Goal: Find specific page/section: Find specific page/section

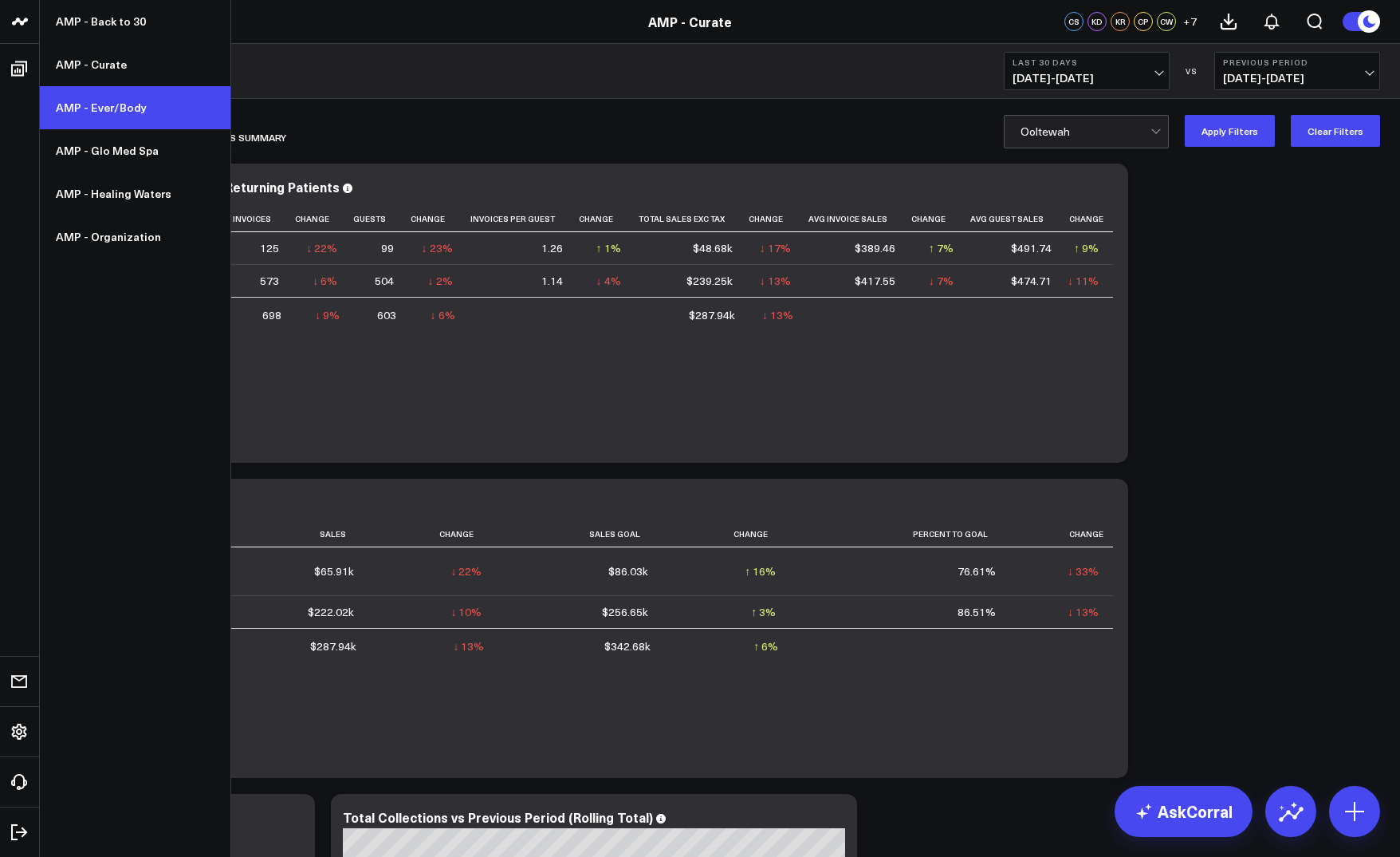
click at [111, 114] on link "AMP - Ever/Body" at bounding box center [135, 107] width 191 height 43
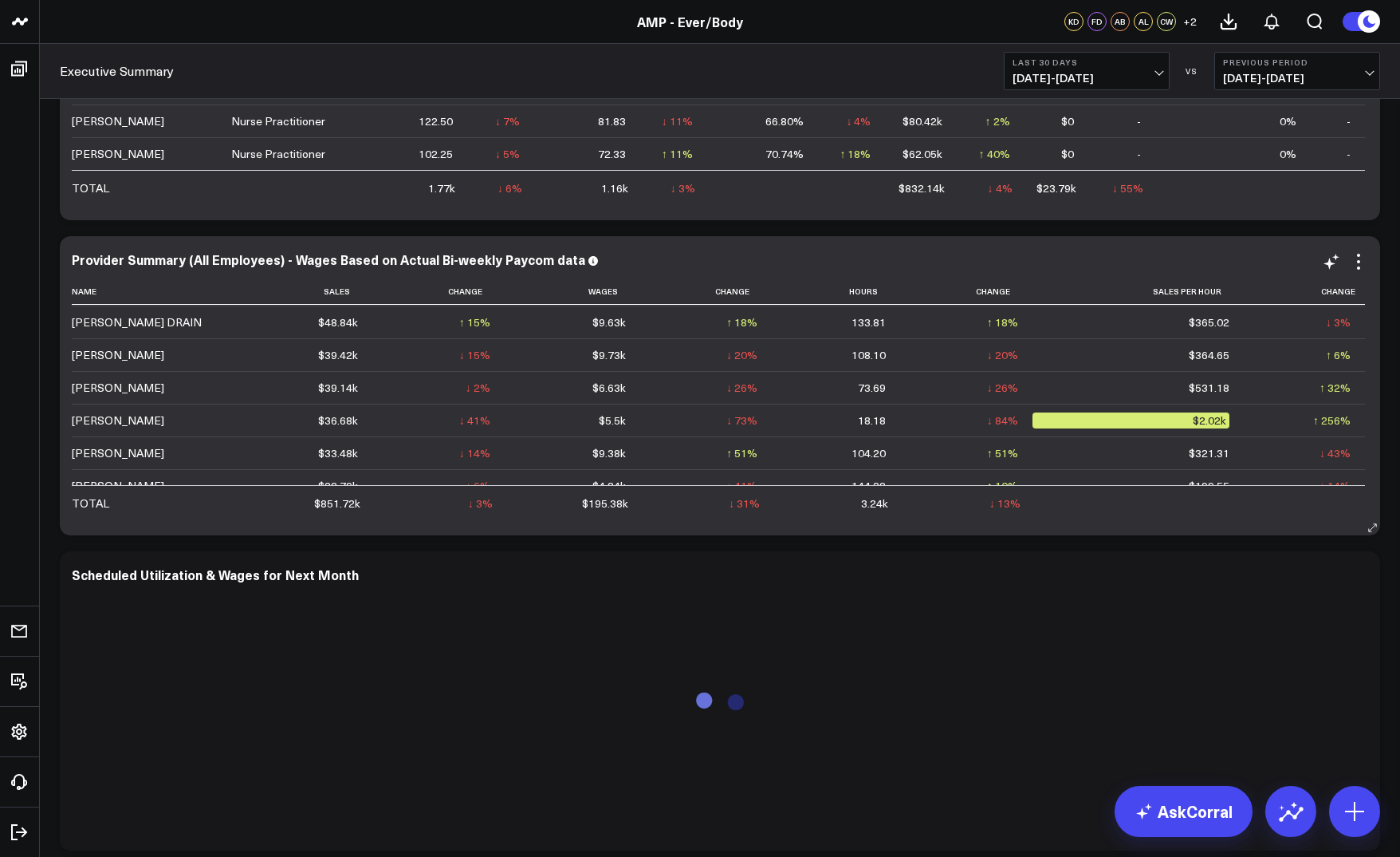
scroll to position [200, 0]
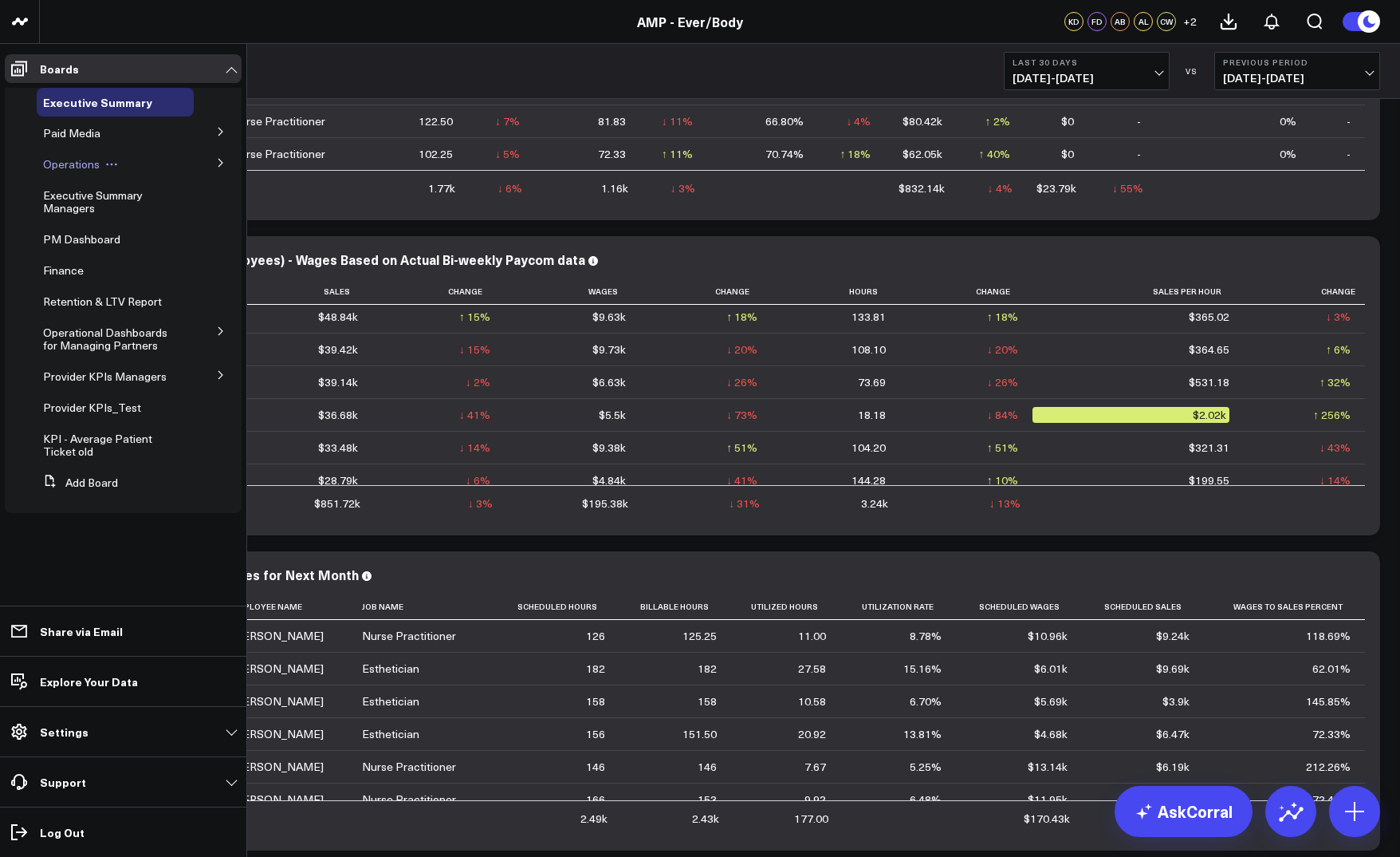
click at [77, 167] on span "Operations" at bounding box center [71, 164] width 57 height 15
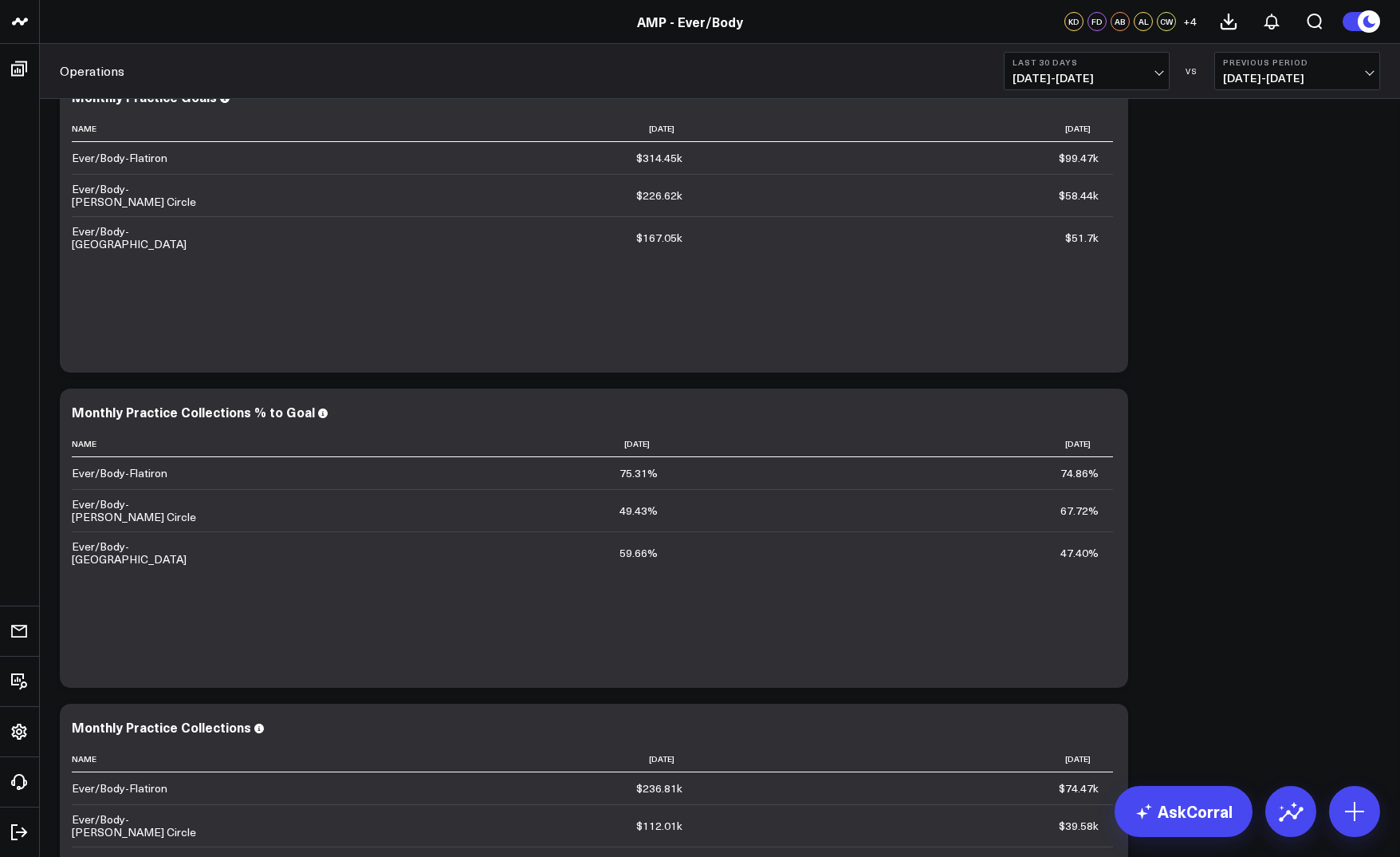
scroll to position [2609, 0]
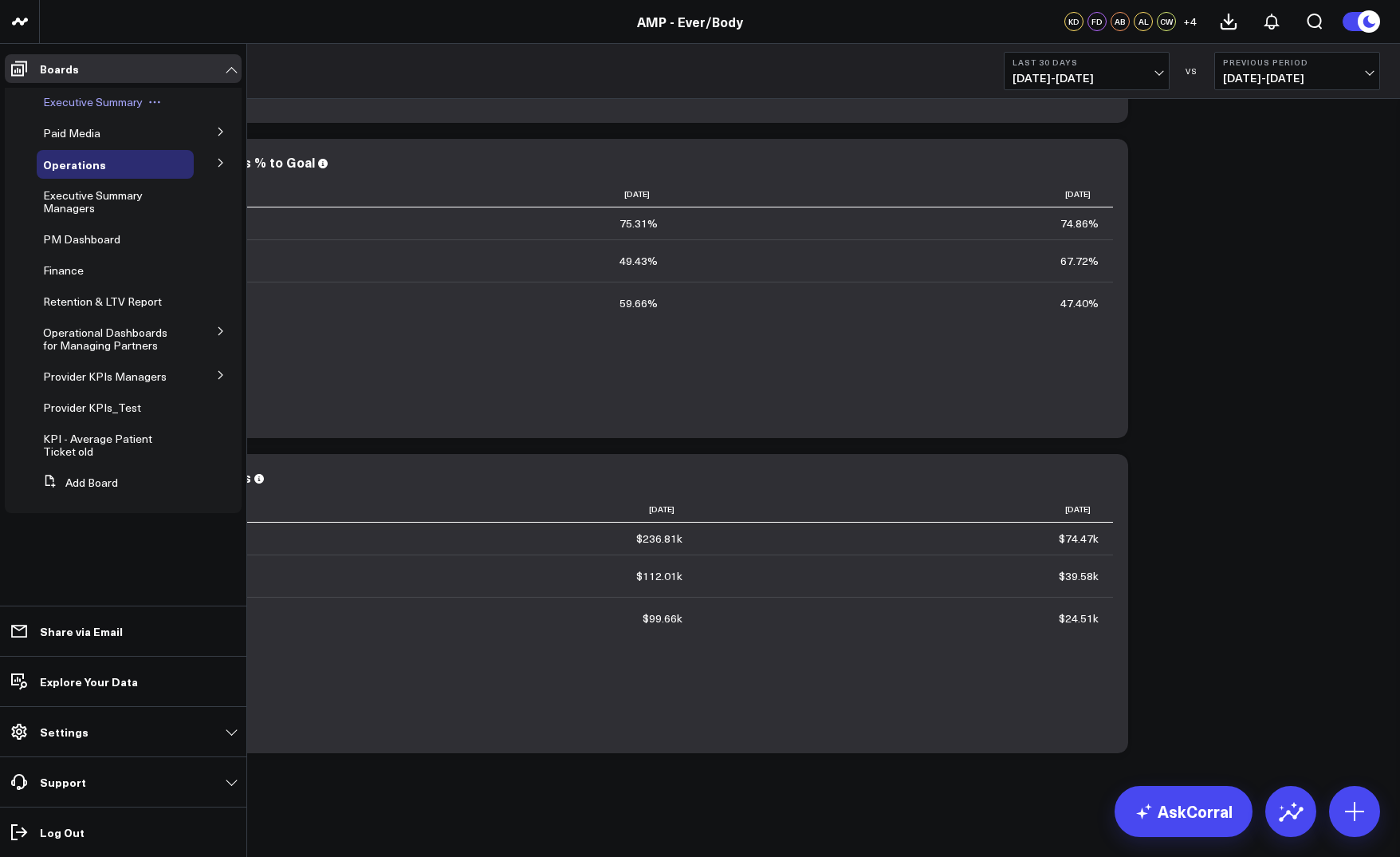
click at [100, 106] on span "Executive Summary" at bounding box center [93, 102] width 100 height 15
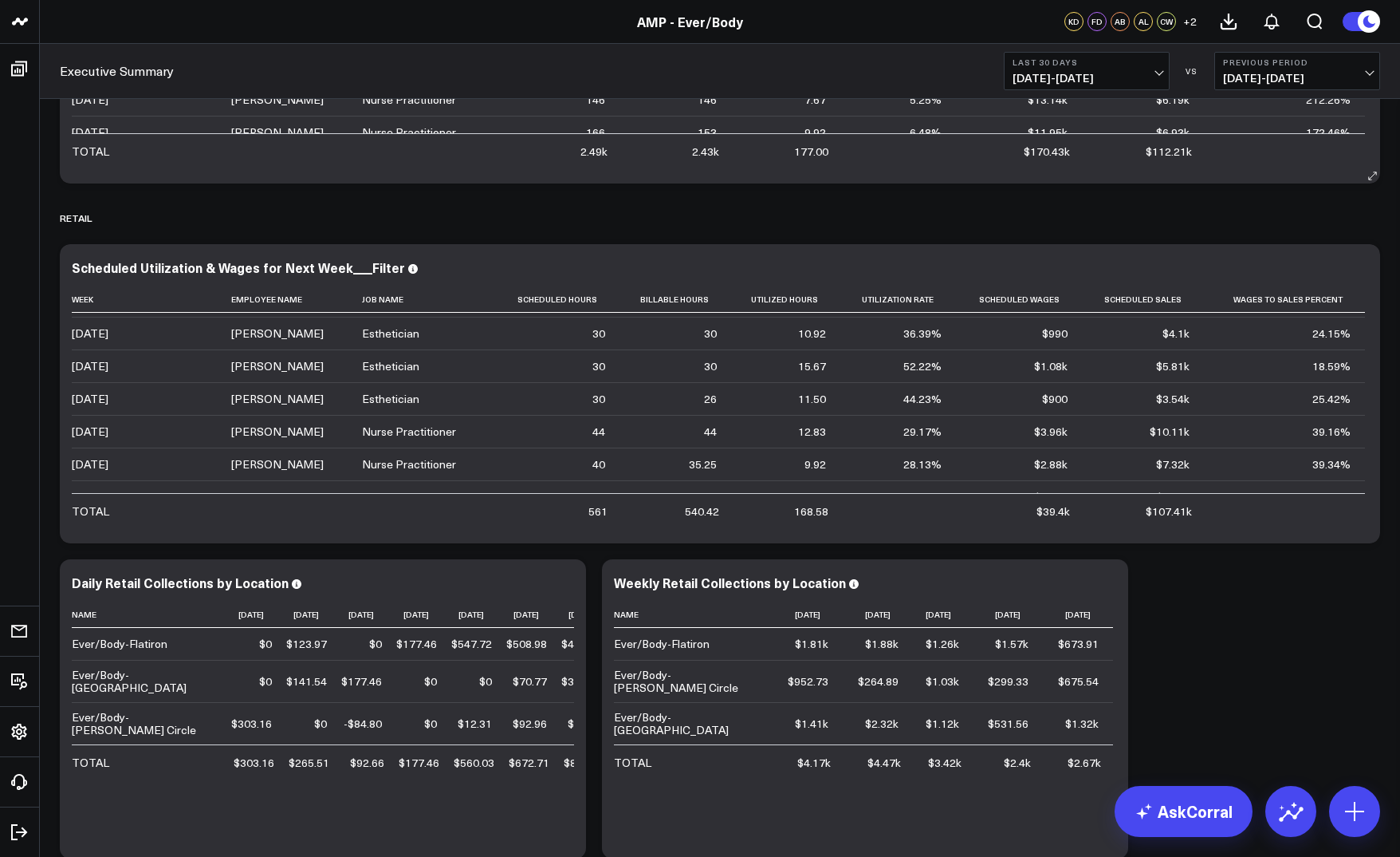
scroll to position [3203, 0]
